Goal: Information Seeking & Learning: Learn about a topic

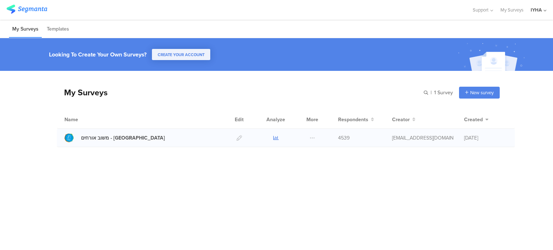
click at [275, 137] on icon at bounding box center [275, 137] width 5 height 5
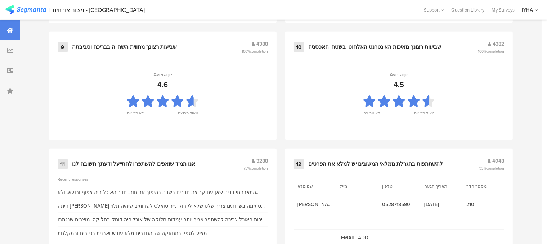
scroll to position [809, 0]
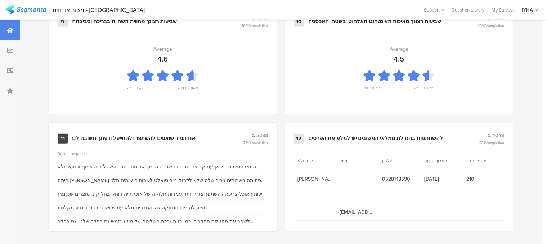
click at [154, 136] on div "אנו תמיד שואפים להשתפר ולהתייעל ודעתך חשובה לנו" at bounding box center [133, 138] width 123 height 7
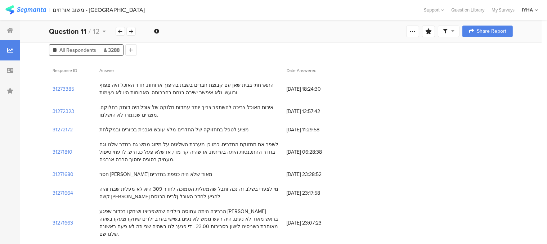
scroll to position [36, 0]
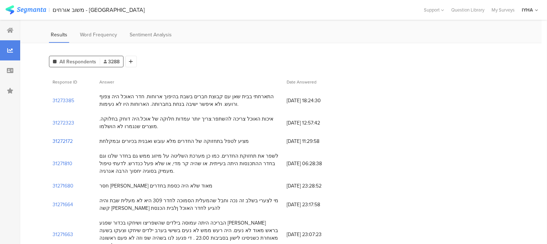
click at [66, 140] on section "31272172" at bounding box center [63, 141] width 20 height 8
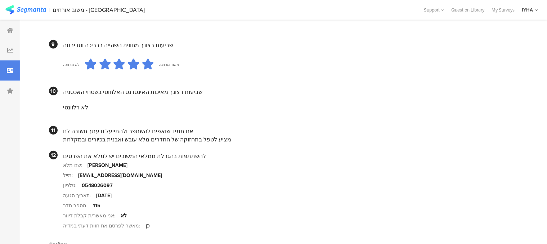
scroll to position [504, 0]
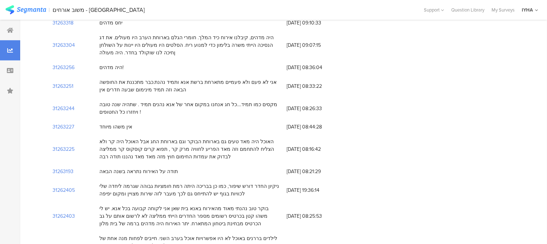
scroll to position [36, 0]
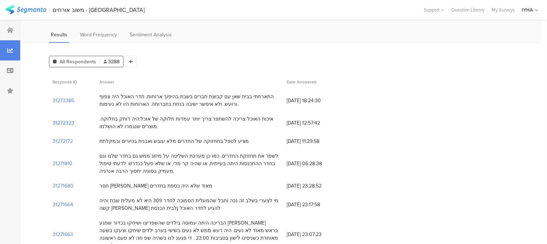
click at [73, 123] on section "31272323" at bounding box center [64, 123] width 22 height 8
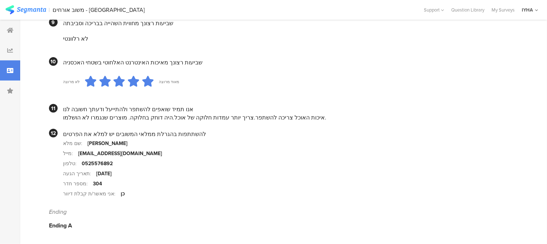
scroll to position [539, 0]
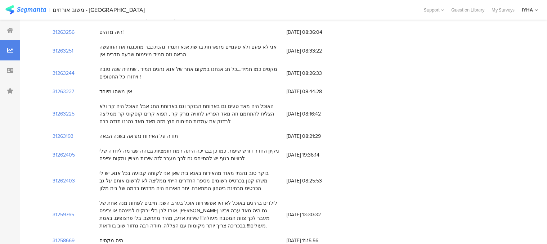
scroll to position [36, 0]
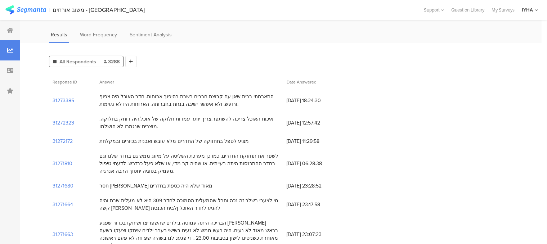
click at [67, 100] on section "31273385" at bounding box center [64, 101] width 22 height 8
